Goal: Navigation & Orientation: Find specific page/section

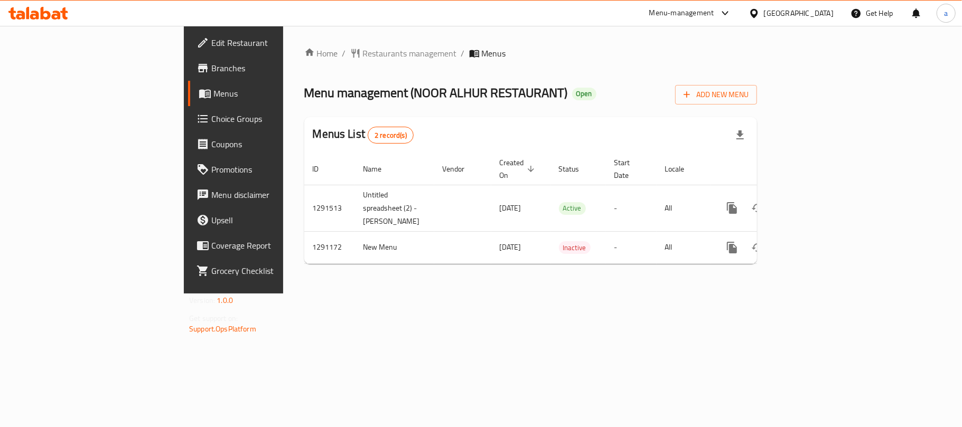
click at [68, 16] on div at bounding box center [38, 13] width 77 height 21
click at [51, 13] on icon at bounding box center [38, 13] width 60 height 13
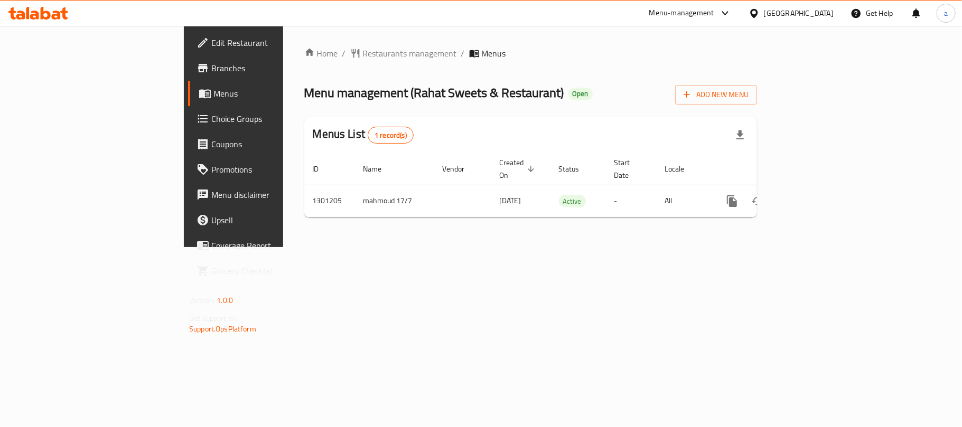
click at [789, 13] on div "[GEOGRAPHIC_DATA]" at bounding box center [799, 13] width 70 height 12
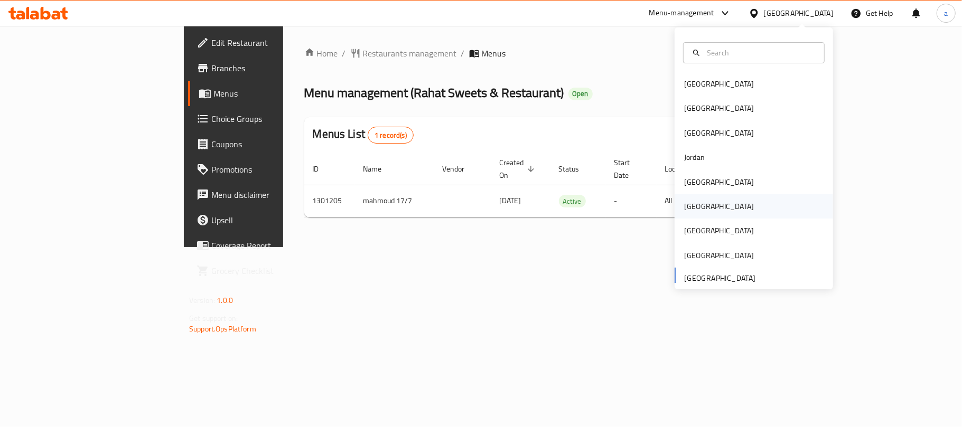
click at [684, 206] on div "[GEOGRAPHIC_DATA]" at bounding box center [719, 207] width 70 height 12
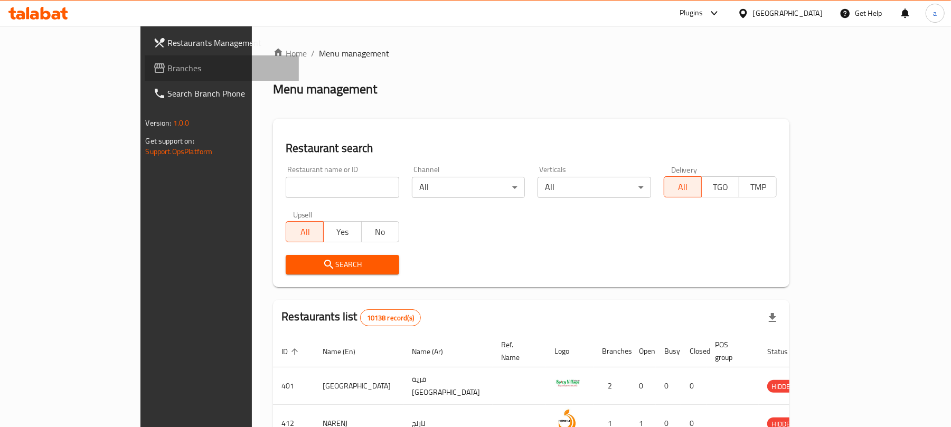
click at [168, 70] on span "Branches" at bounding box center [229, 68] width 123 height 13
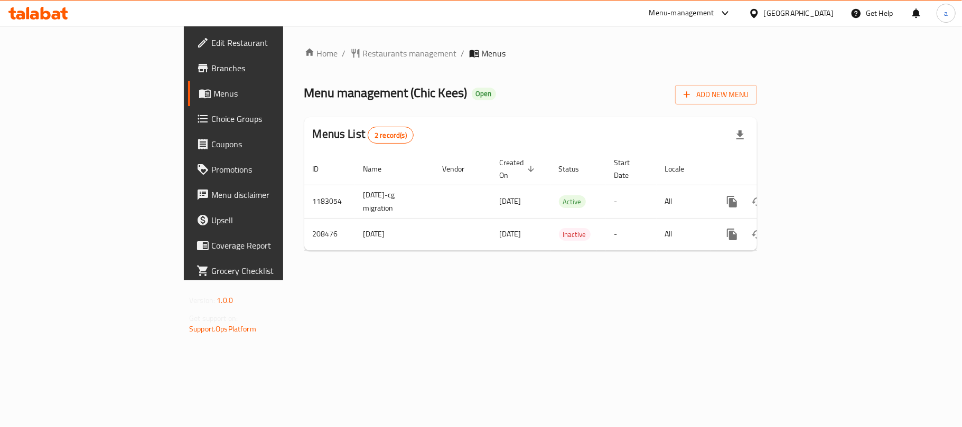
click at [816, 20] on div "[GEOGRAPHIC_DATA]" at bounding box center [791, 13] width 102 height 25
click at [822, 13] on div "[GEOGRAPHIC_DATA]" at bounding box center [799, 13] width 70 height 12
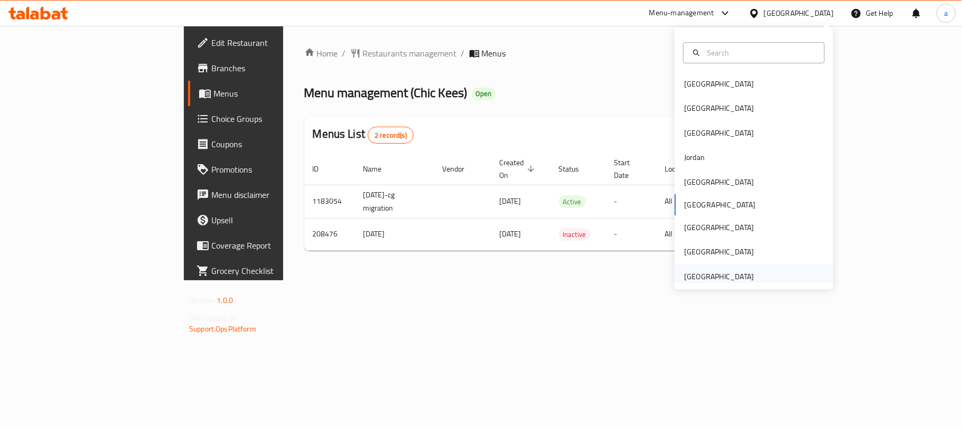
click at [712, 277] on div "[GEOGRAPHIC_DATA]" at bounding box center [719, 277] width 70 height 12
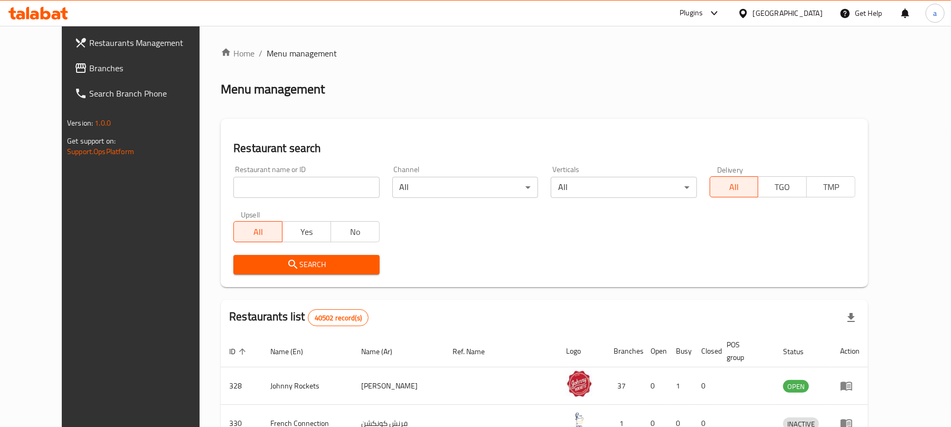
click at [89, 69] on span "Branches" at bounding box center [150, 68] width 123 height 13
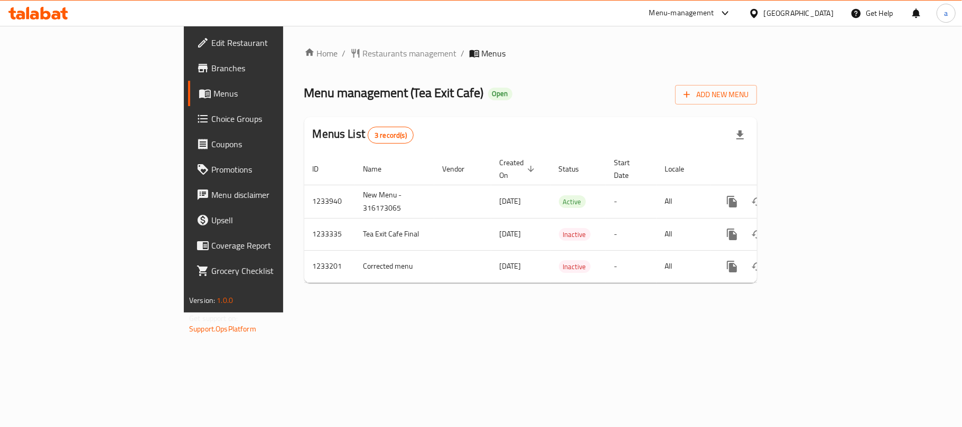
click at [796, 18] on div "[GEOGRAPHIC_DATA]" at bounding box center [799, 13] width 70 height 12
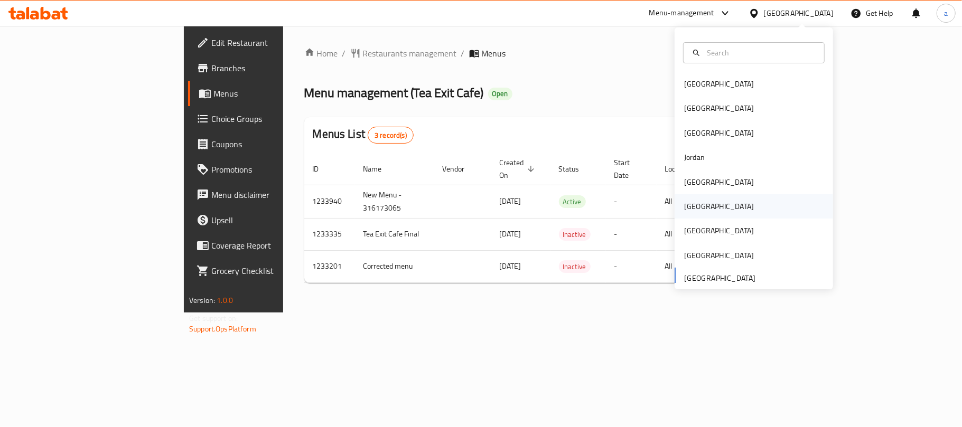
click at [687, 201] on div "Oman" at bounding box center [719, 207] width 70 height 12
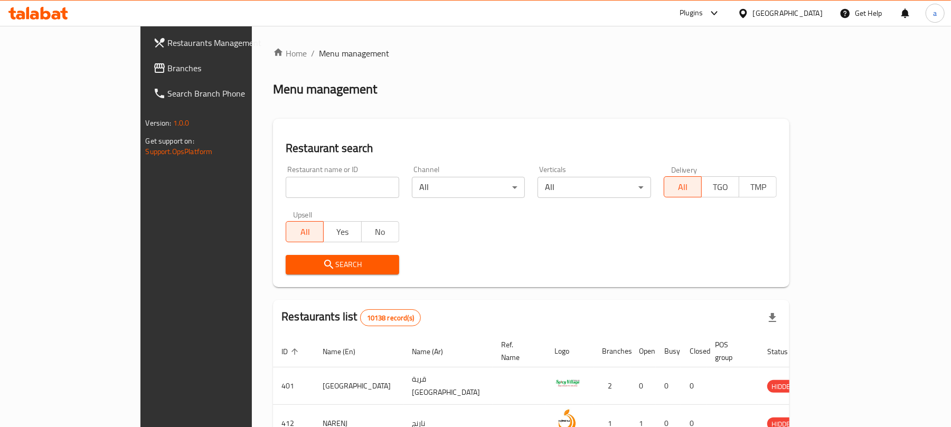
click at [168, 67] on span "Branches" at bounding box center [229, 68] width 123 height 13
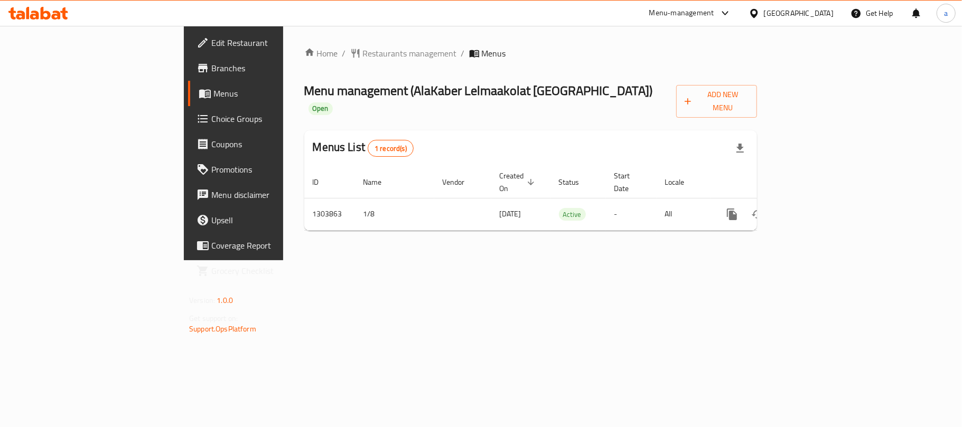
click at [826, 13] on div "Oman" at bounding box center [799, 13] width 70 height 12
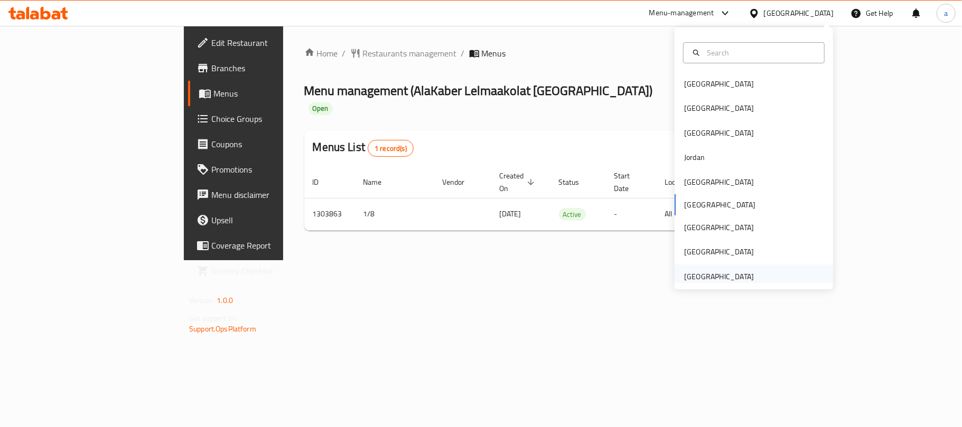
click at [711, 269] on div "[GEOGRAPHIC_DATA]" at bounding box center [719, 277] width 87 height 24
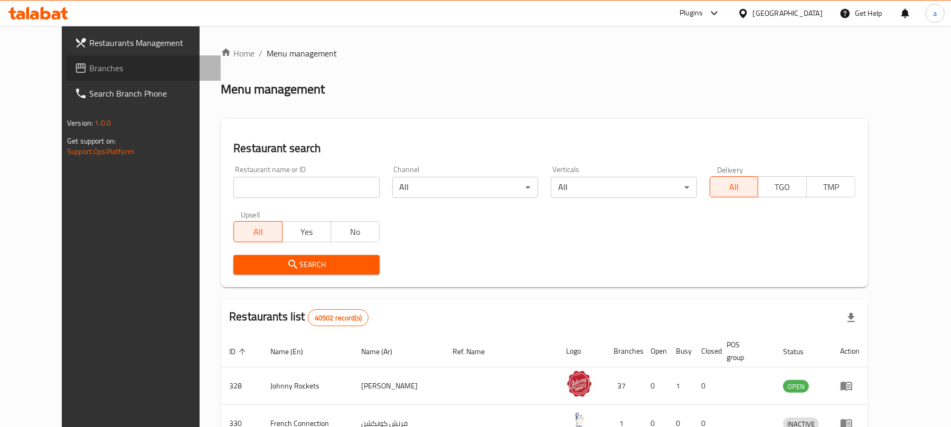
click at [89, 68] on span "Branches" at bounding box center [150, 68] width 123 height 13
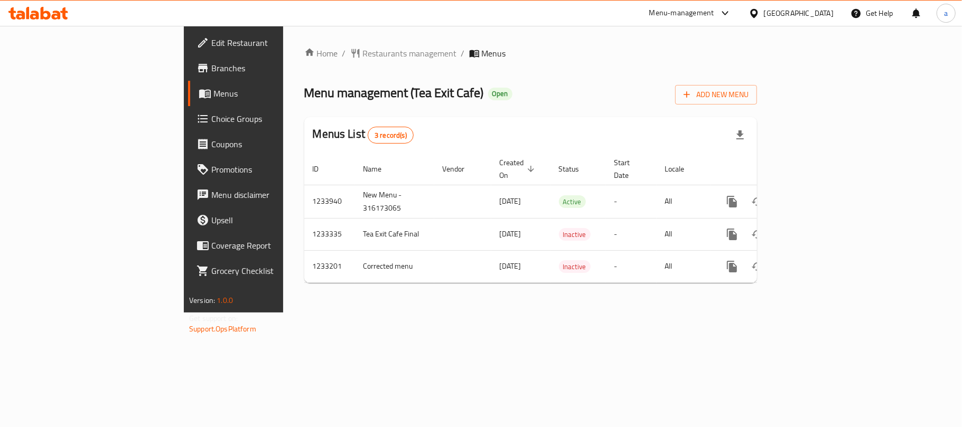
drag, startPoint x: 787, startPoint y: 15, endPoint x: 773, endPoint y: 15, distance: 13.7
click at [787, 15] on div "[GEOGRAPHIC_DATA]" at bounding box center [799, 13] width 70 height 12
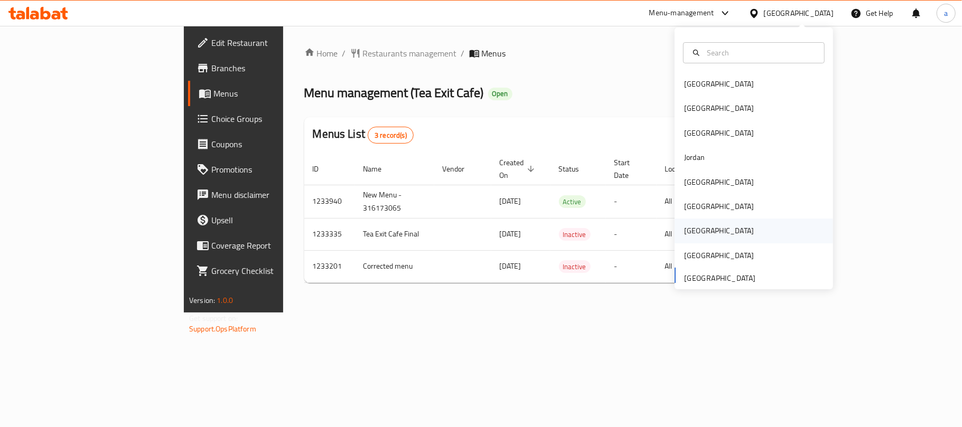
click at [693, 236] on div "[GEOGRAPHIC_DATA]" at bounding box center [719, 231] width 87 height 24
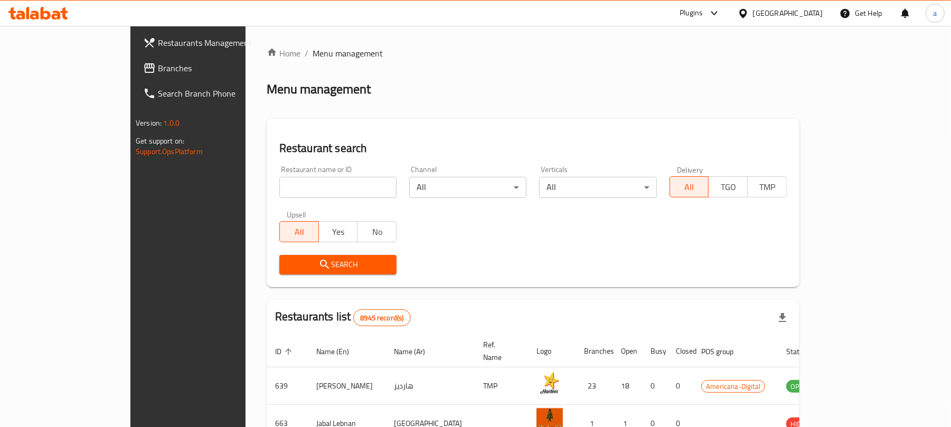
click at [158, 68] on span "Branches" at bounding box center [219, 68] width 123 height 13
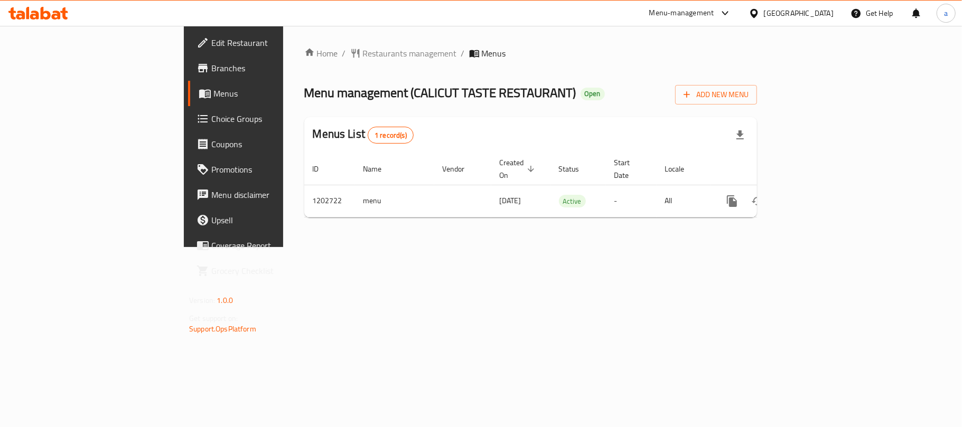
click at [819, 15] on div "[GEOGRAPHIC_DATA]" at bounding box center [799, 13] width 70 height 12
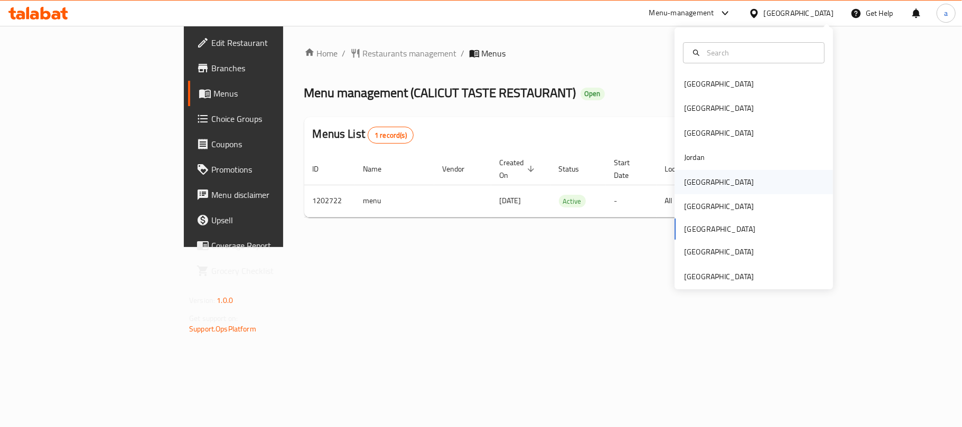
click at [687, 173] on div "[GEOGRAPHIC_DATA]" at bounding box center [719, 182] width 87 height 24
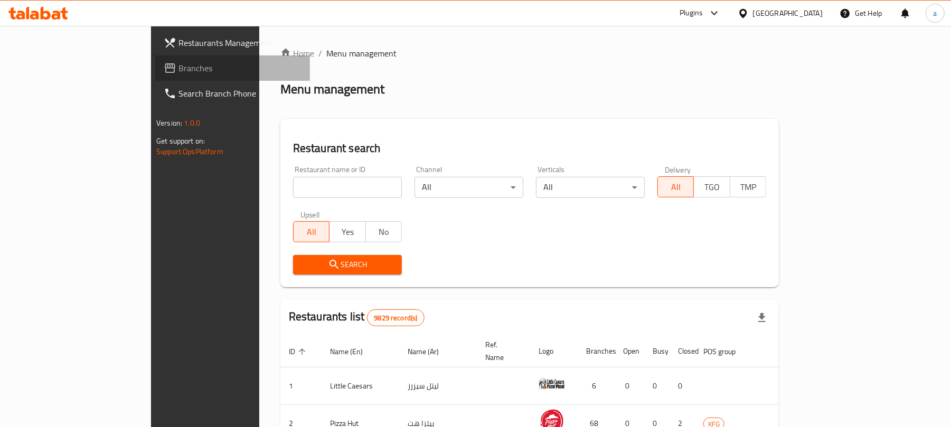
click at [179, 68] on span "Branches" at bounding box center [240, 68] width 123 height 13
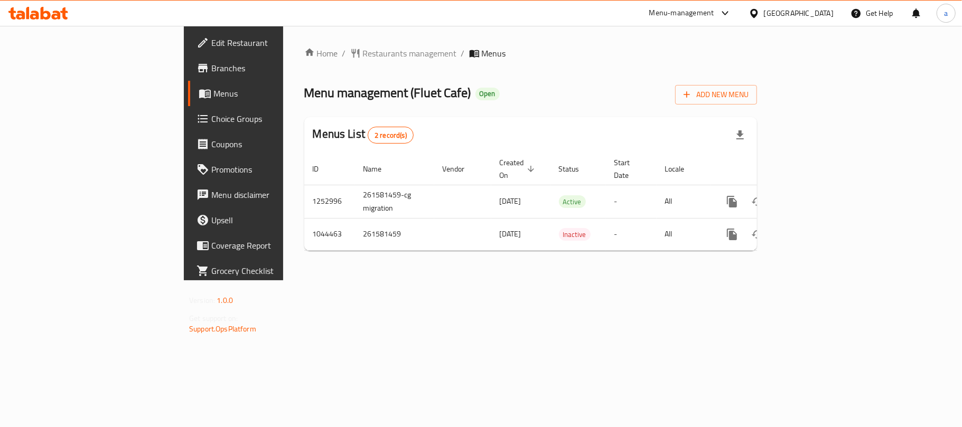
click at [820, 17] on div "Oman" at bounding box center [799, 13] width 70 height 12
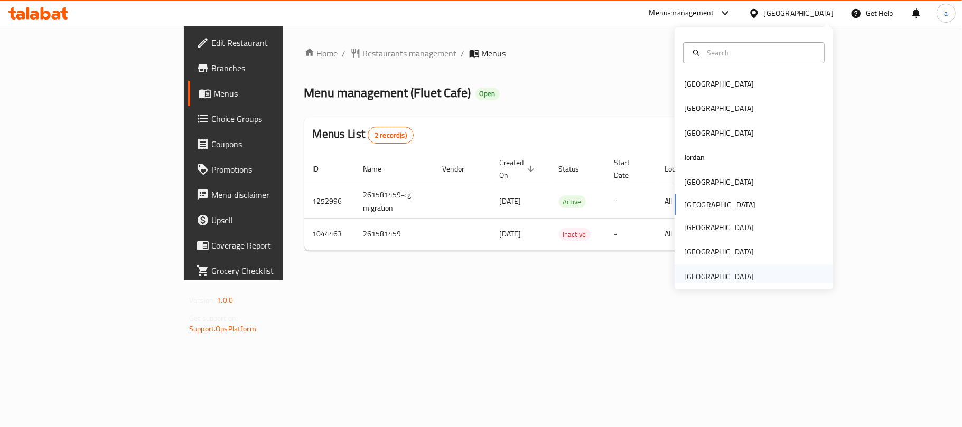
click at [715, 275] on div "[GEOGRAPHIC_DATA]" at bounding box center [719, 277] width 70 height 12
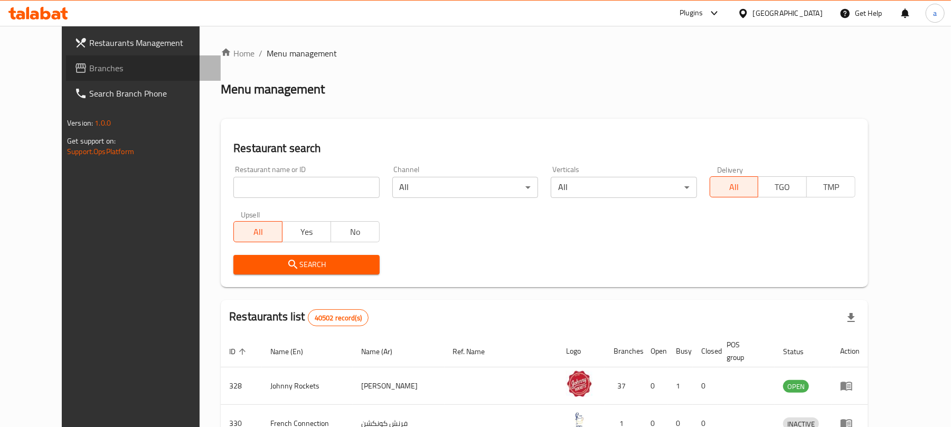
click at [89, 73] on span "Branches" at bounding box center [150, 68] width 123 height 13
